Goal: Task Accomplishment & Management: Use online tool/utility

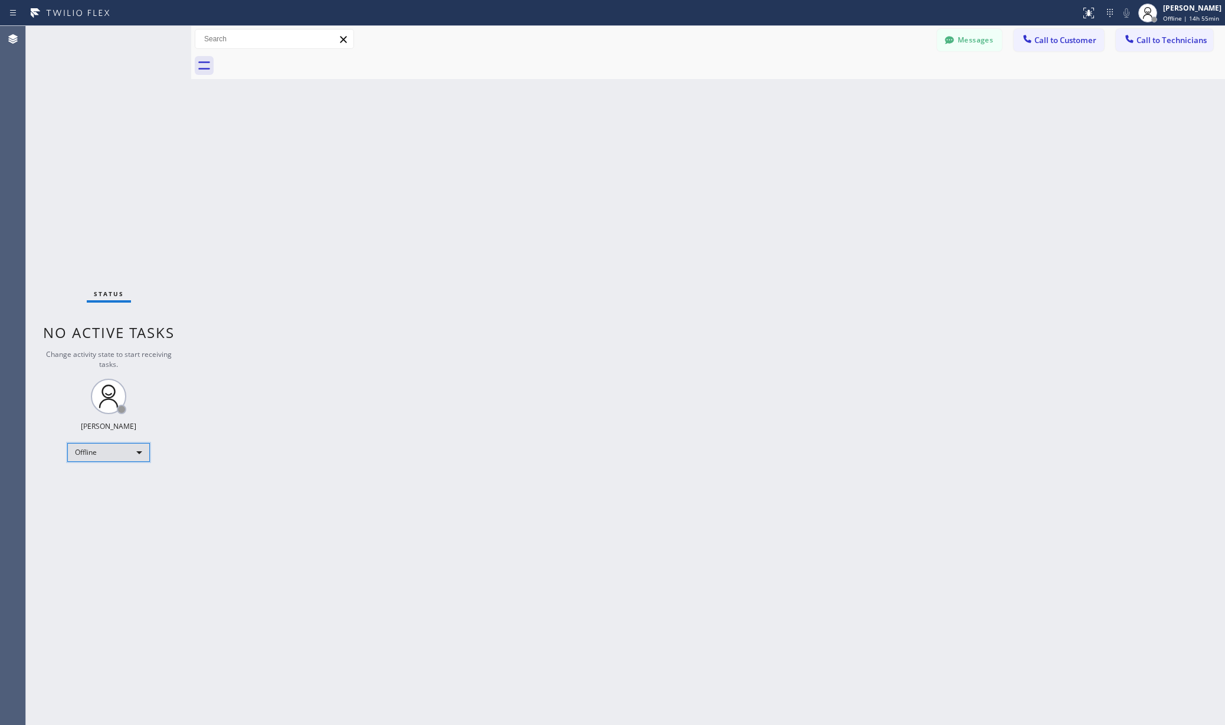
click at [80, 454] on div "Offline" at bounding box center [108, 452] width 83 height 19
click at [98, 498] on li "Unavailable" at bounding box center [108, 499] width 80 height 14
click at [330, 470] on div "Back to Dashboard Change Sender ID Customers Technicians AA Adam Arseneault 10/…" at bounding box center [708, 375] width 1034 height 699
click at [251, 135] on div "Back to Dashboard Change Sender ID Customers Technicians AA Adam Arseneault 10/…" at bounding box center [708, 375] width 1034 height 699
